Goal: Navigation & Orientation: Find specific page/section

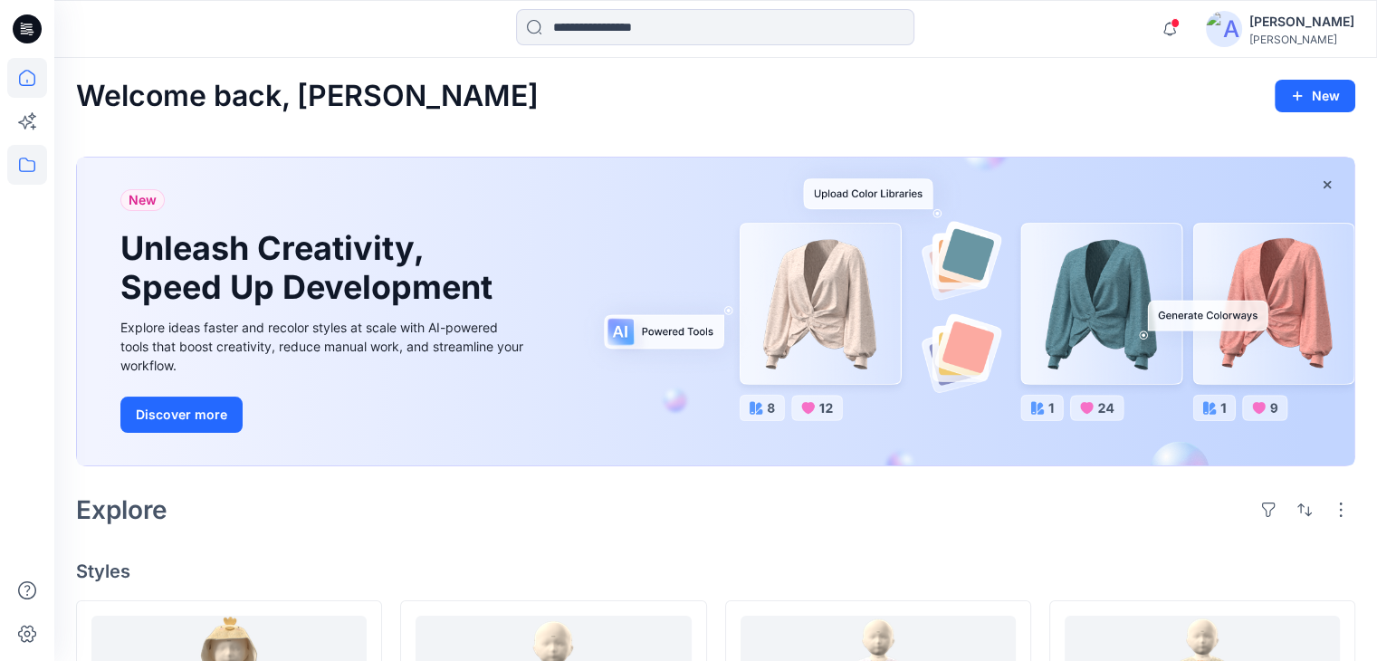
click at [24, 178] on icon at bounding box center [27, 165] width 40 height 40
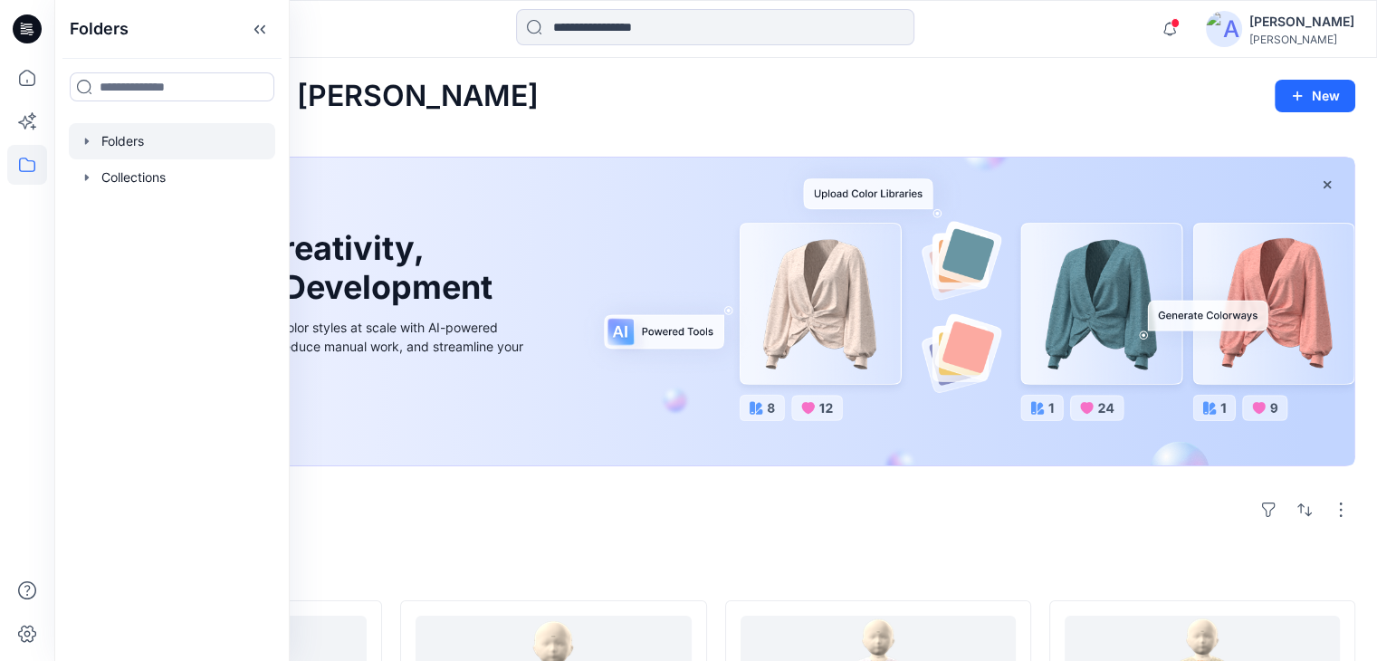
click at [160, 142] on div at bounding box center [172, 141] width 206 height 36
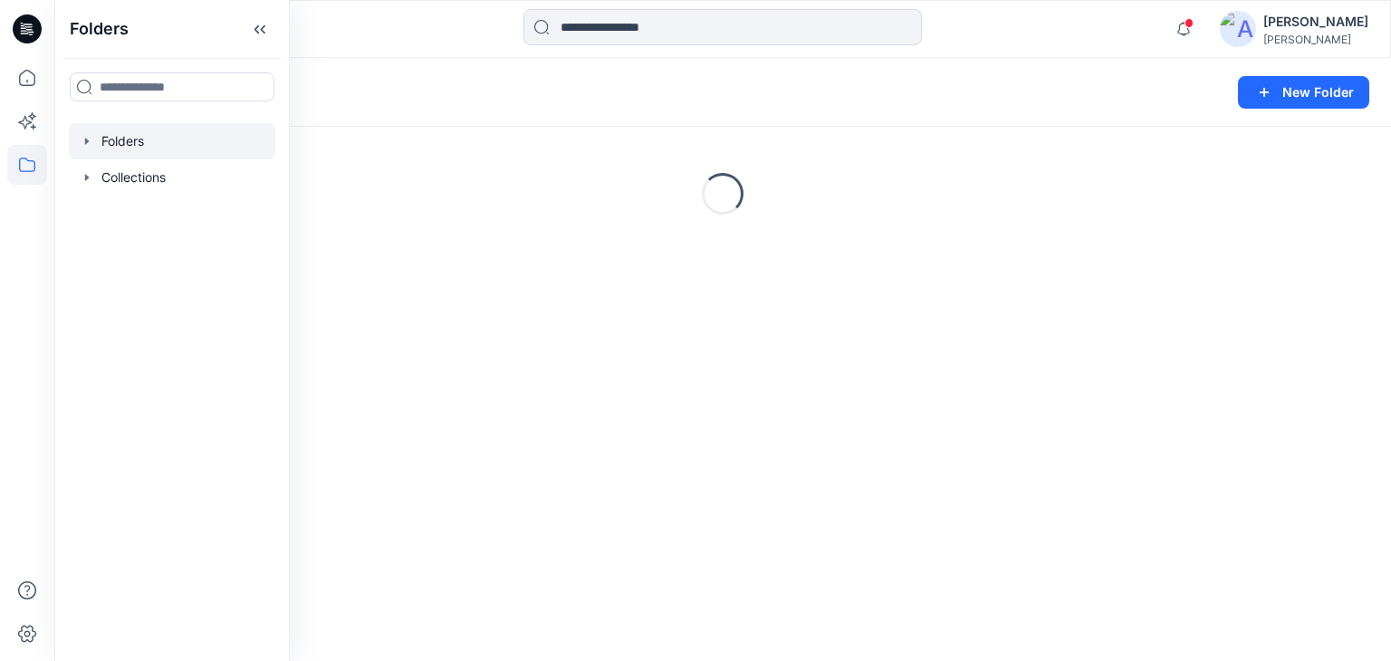
click at [870, 97] on div "Folders" at bounding box center [652, 92] width 1152 height 25
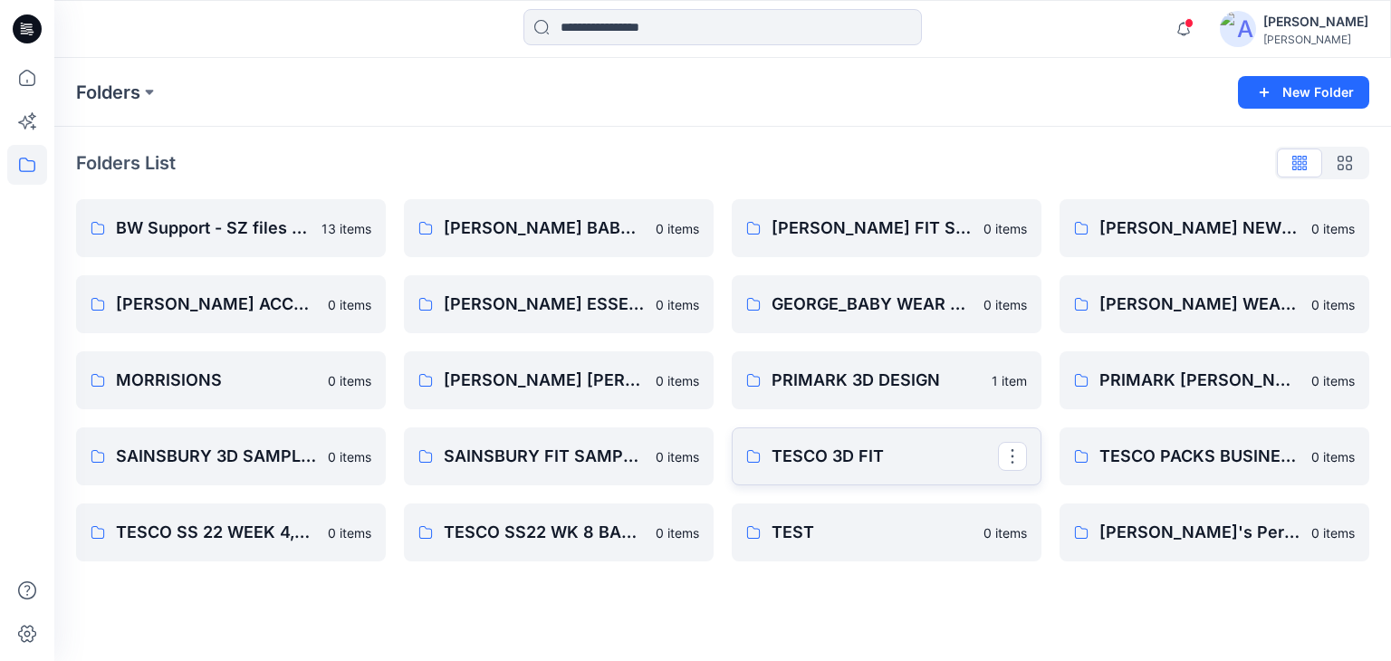
click at [836, 455] on p "TESCO 3D FIT" at bounding box center [884, 456] width 226 height 25
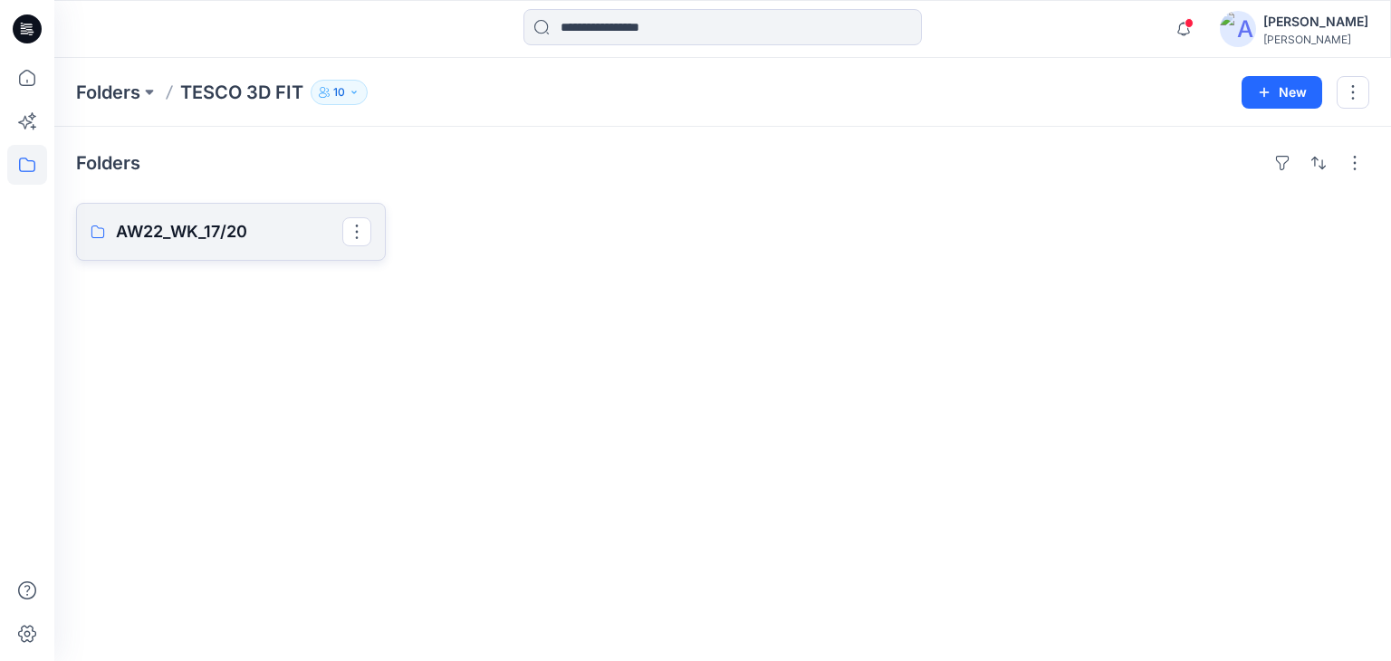
click at [196, 238] on p "AW22_WK_17/20" at bounding box center [229, 231] width 226 height 25
